Goal: Information Seeking & Learning: Learn about a topic

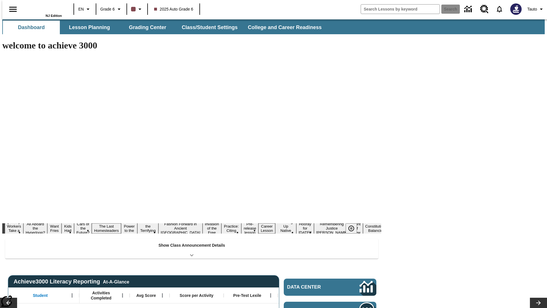
type input "-1"
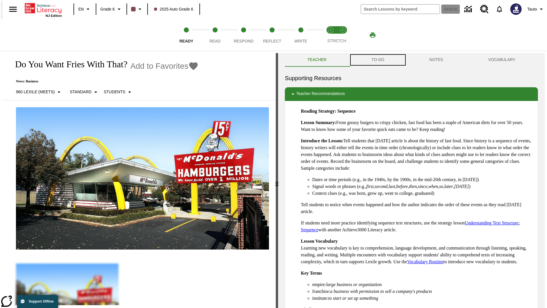
click at [377, 60] on button "TO-DO" at bounding box center [378, 60] width 58 height 14
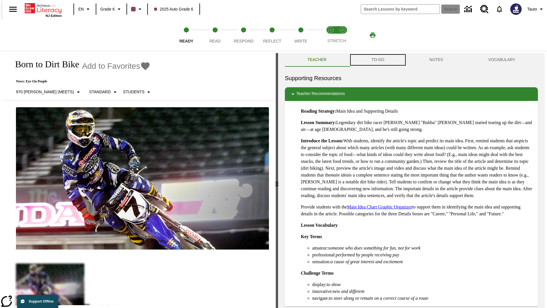
click at [377, 60] on button "TO-DO" at bounding box center [378, 60] width 58 height 14
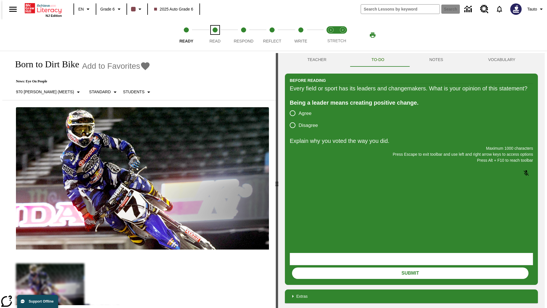
click at [215, 35] on span "Read" at bounding box center [214, 39] width 11 height 10
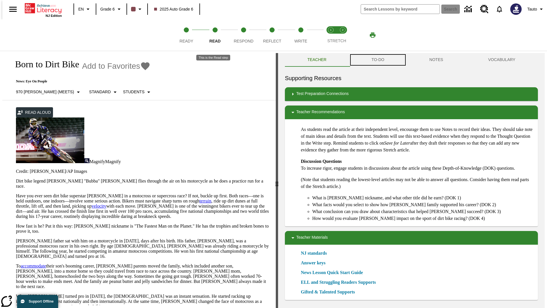
scroll to position [0, 0]
click at [377, 60] on button "TO-DO" at bounding box center [378, 60] width 58 height 14
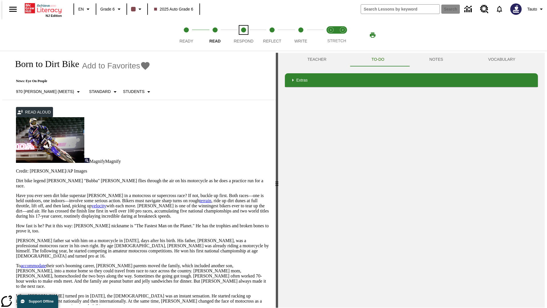
click at [244, 35] on span "Respond" at bounding box center [244, 39] width 20 height 10
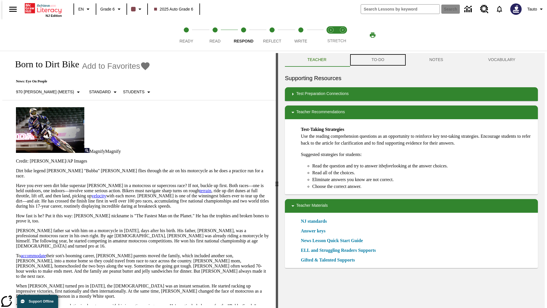
scroll to position [0, 0]
click at [377, 60] on button "TO-DO" at bounding box center [378, 60] width 58 height 14
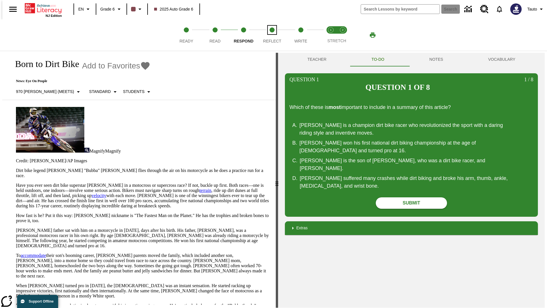
click at [272, 35] on span "Reflect" at bounding box center [272, 39] width 18 height 10
